Goal: Information Seeking & Learning: Learn about a topic

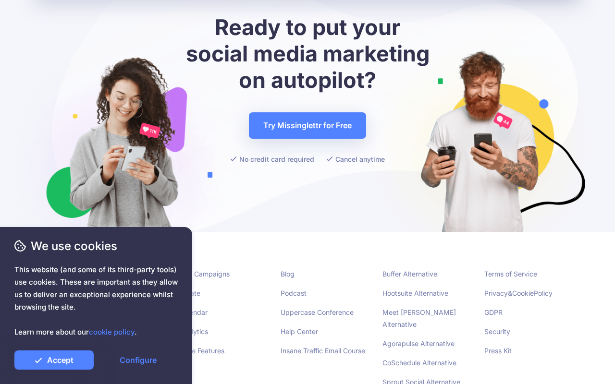
scroll to position [3668, 0]
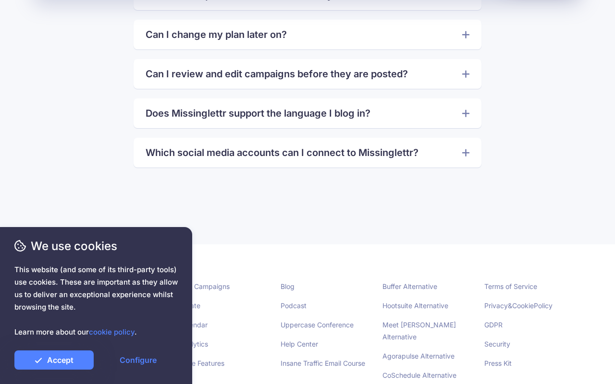
scroll to position [2299, 0]
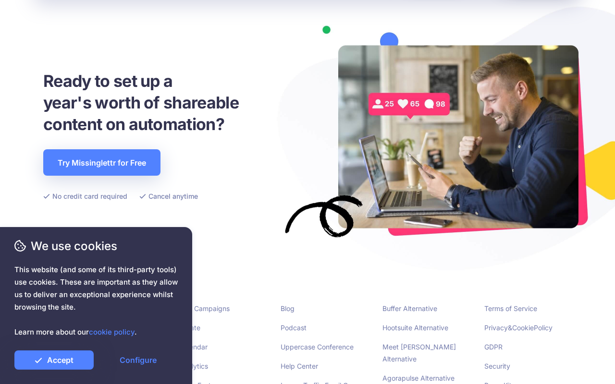
scroll to position [2177, 0]
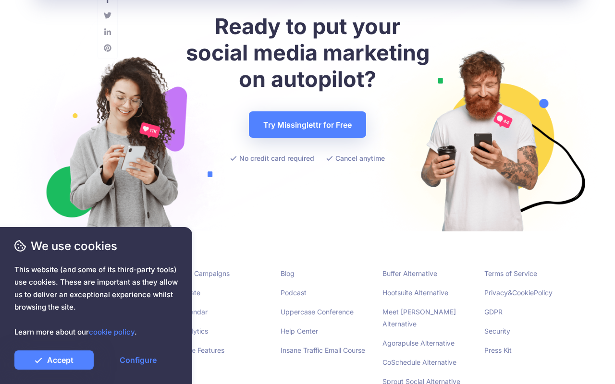
scroll to position [2671, 0]
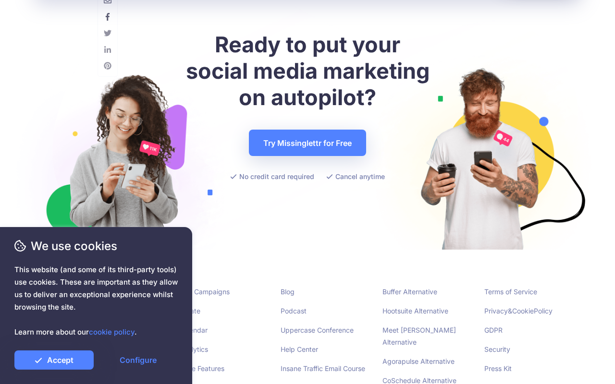
scroll to position [4596, 0]
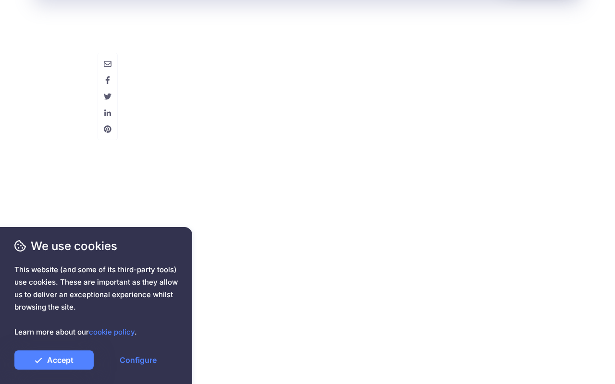
scroll to position [4806, 0]
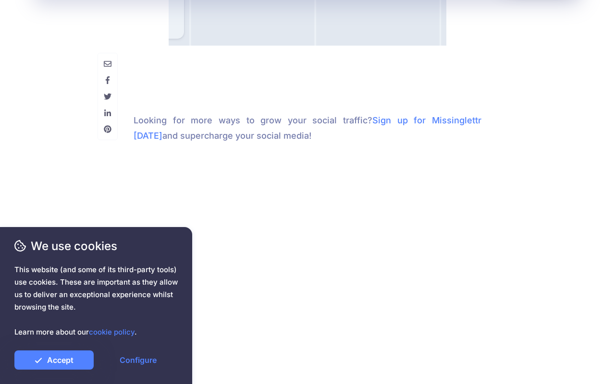
scroll to position [4806, 0]
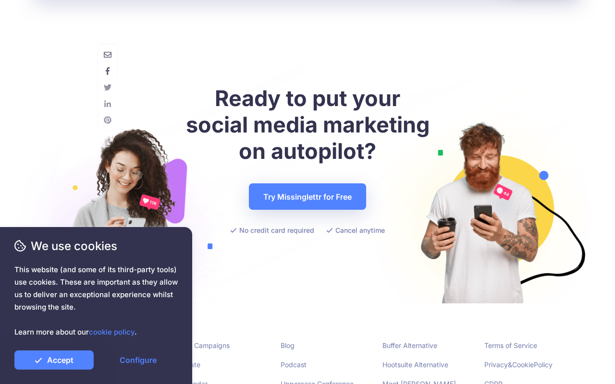
scroll to position [3400, 0]
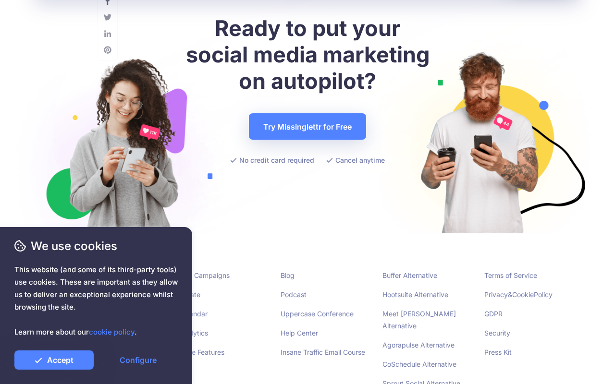
scroll to position [1808, 0]
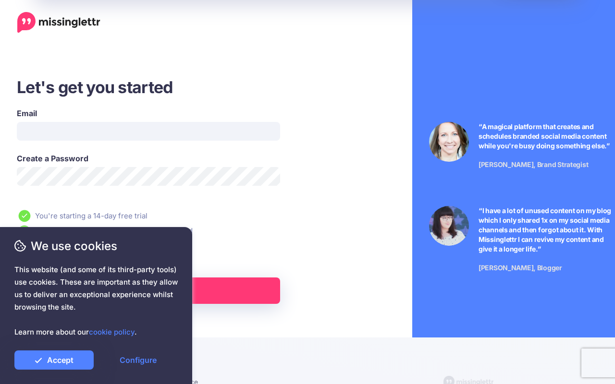
scroll to position [40, 0]
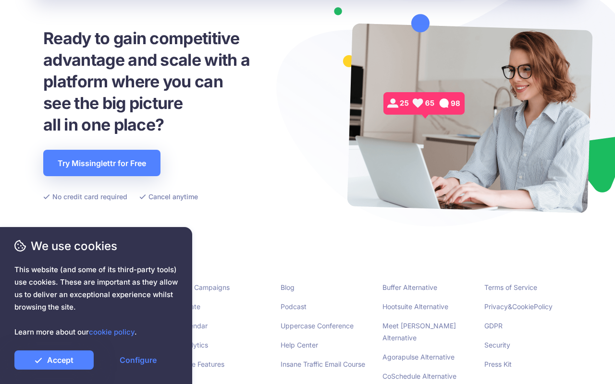
scroll to position [2318, 0]
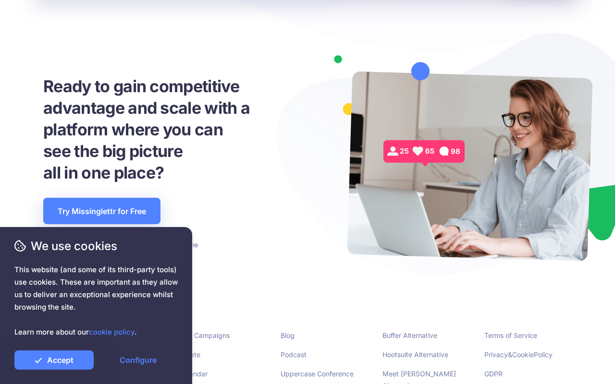
scroll to position [2318, 0]
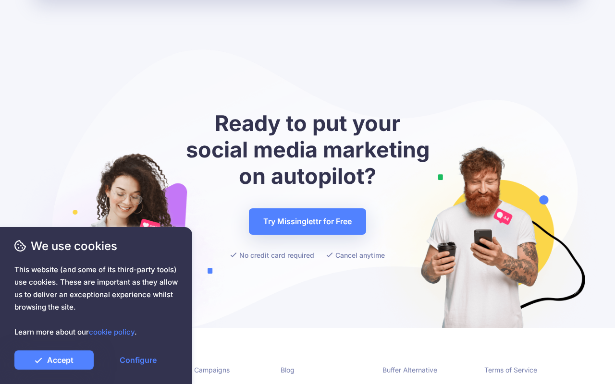
scroll to position [3668, 0]
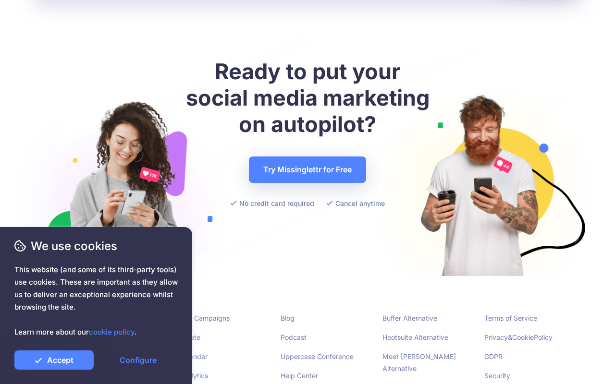
scroll to position [2860, 0]
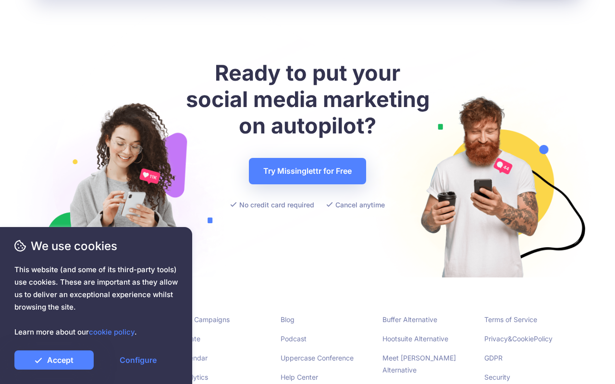
scroll to position [1227, 0]
